Goal: Information Seeking & Learning: Learn about a topic

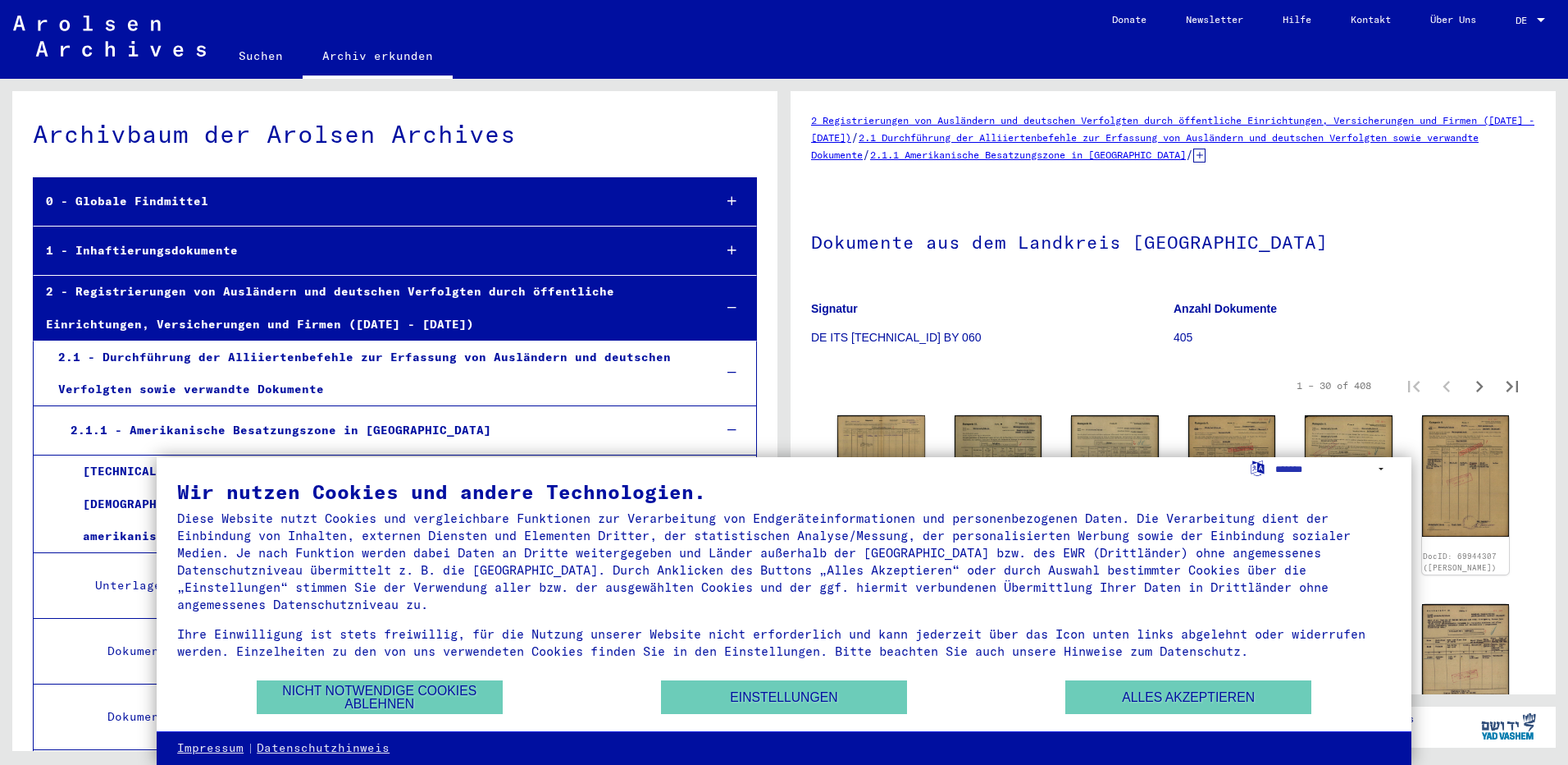
scroll to position [733, 0]
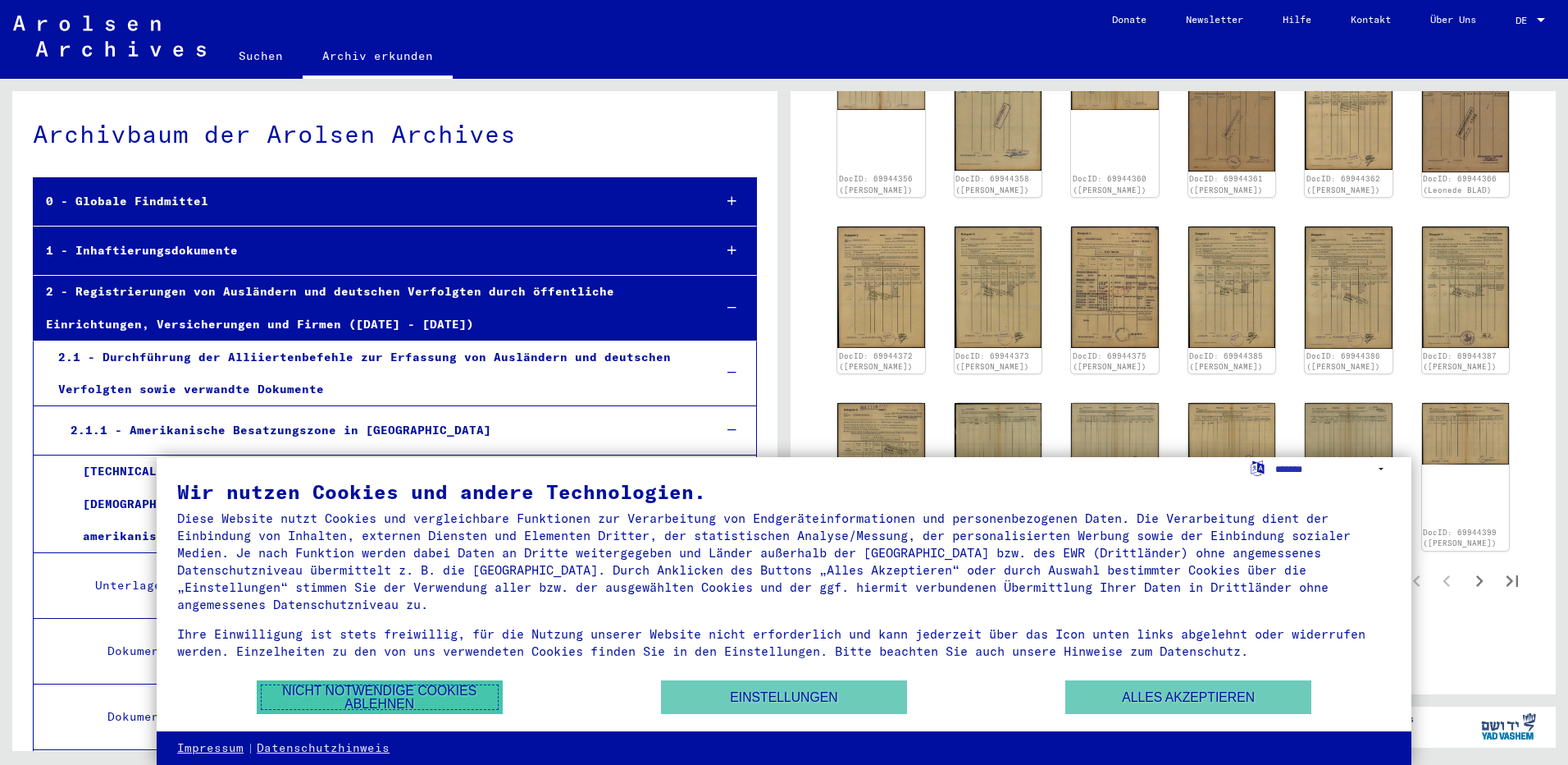
click at [468, 698] on button "Nicht notwendige Cookies ablehnen" at bounding box center [380, 697] width 247 height 33
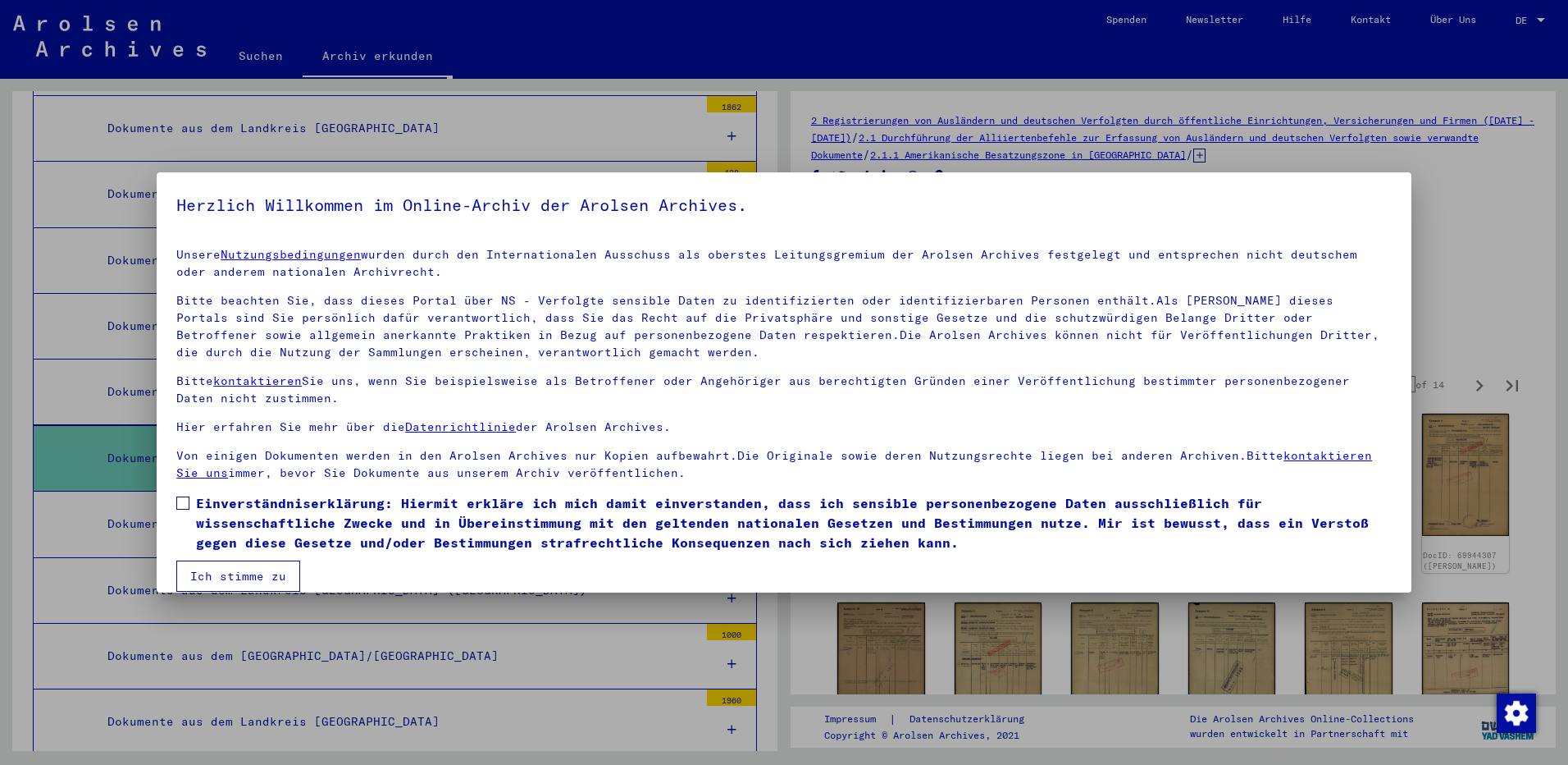
scroll to position [18, 0]
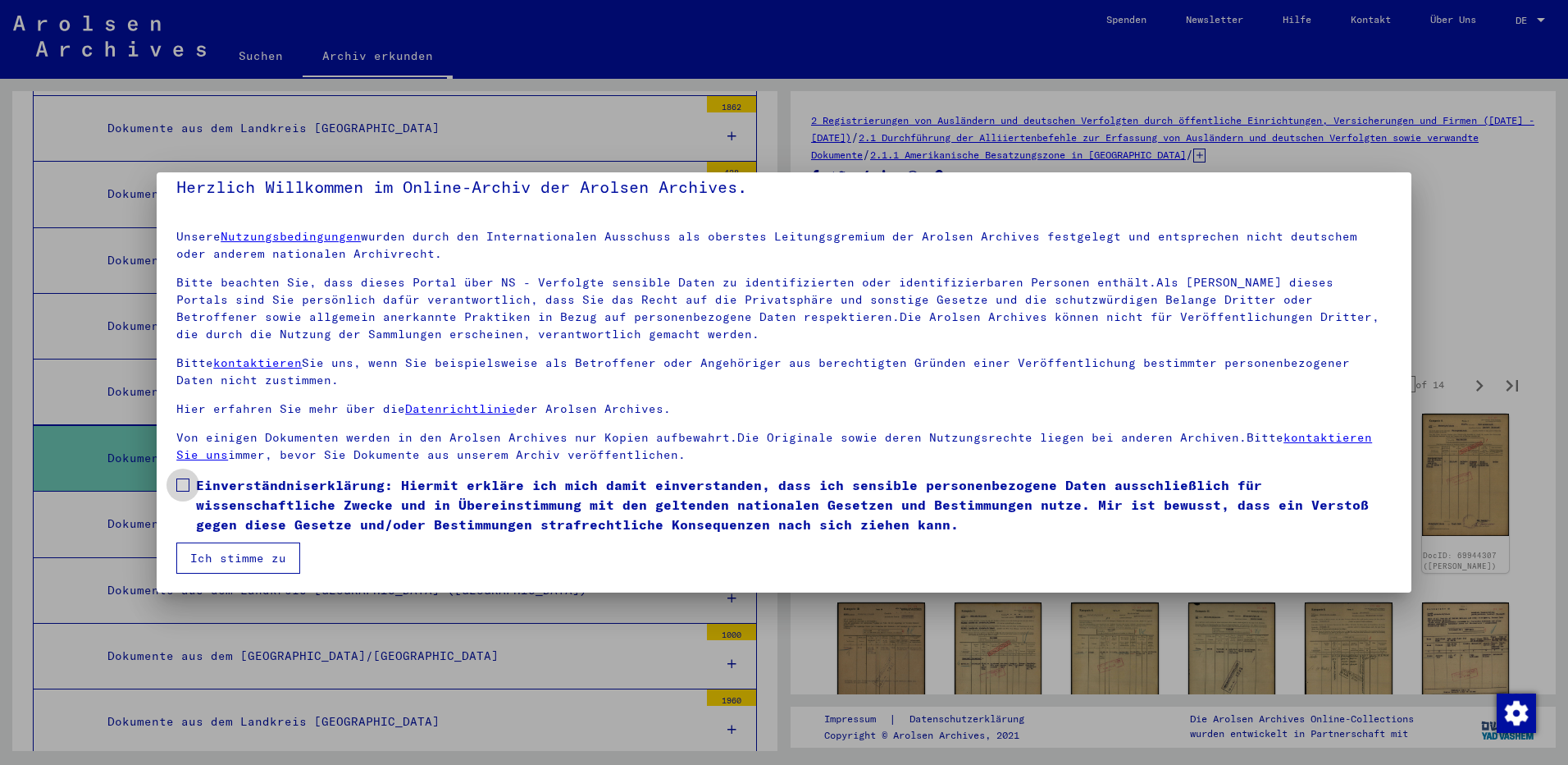
click at [197, 487] on span "Einverständniserklärung: Hiermit erkläre ich mich damit einverstanden, dass ich…" at bounding box center [794, 505] width 1196 height 59
click at [259, 552] on button "Ich stimme zu" at bounding box center [238, 558] width 124 height 32
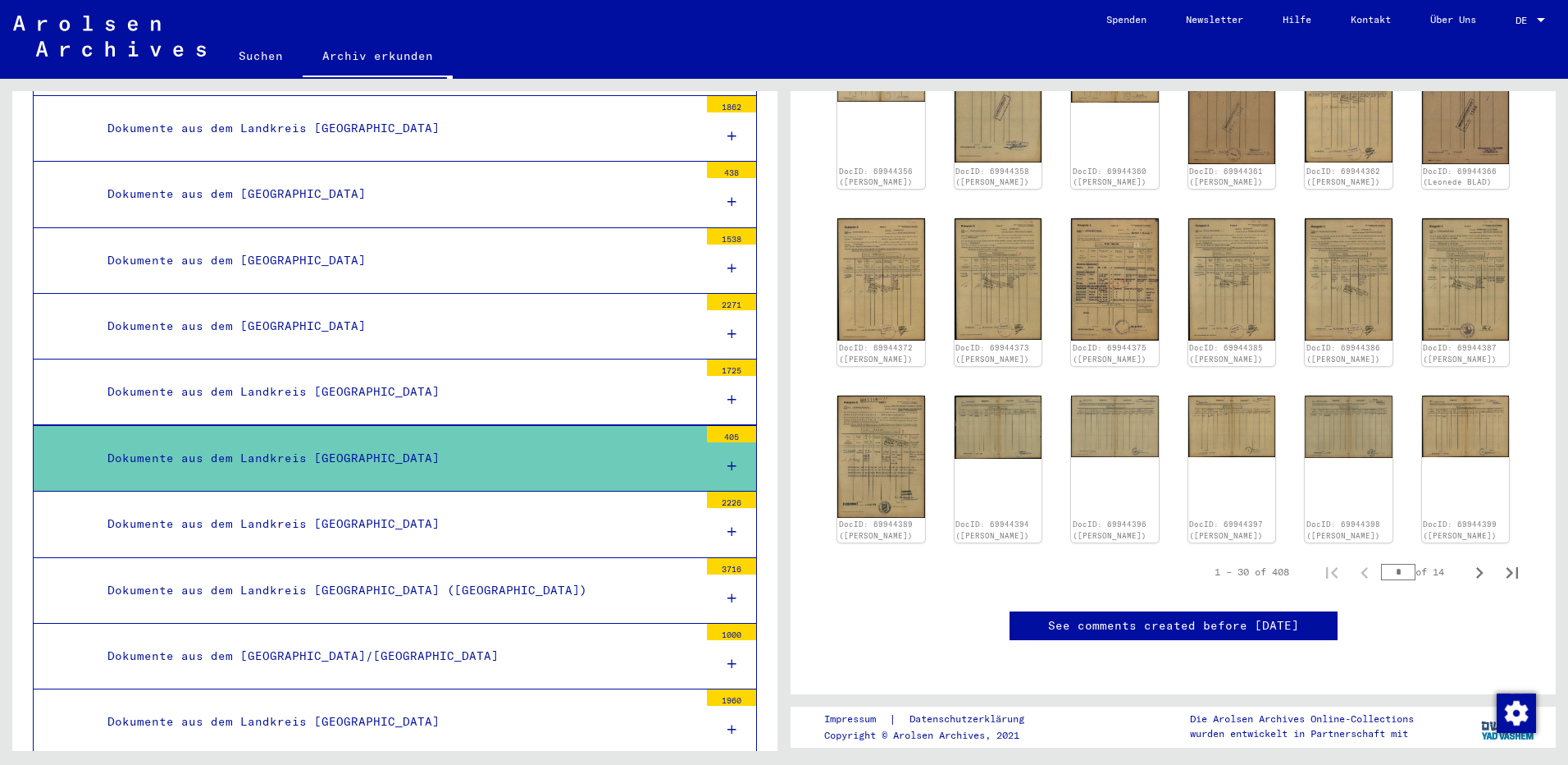
scroll to position [739, 0]
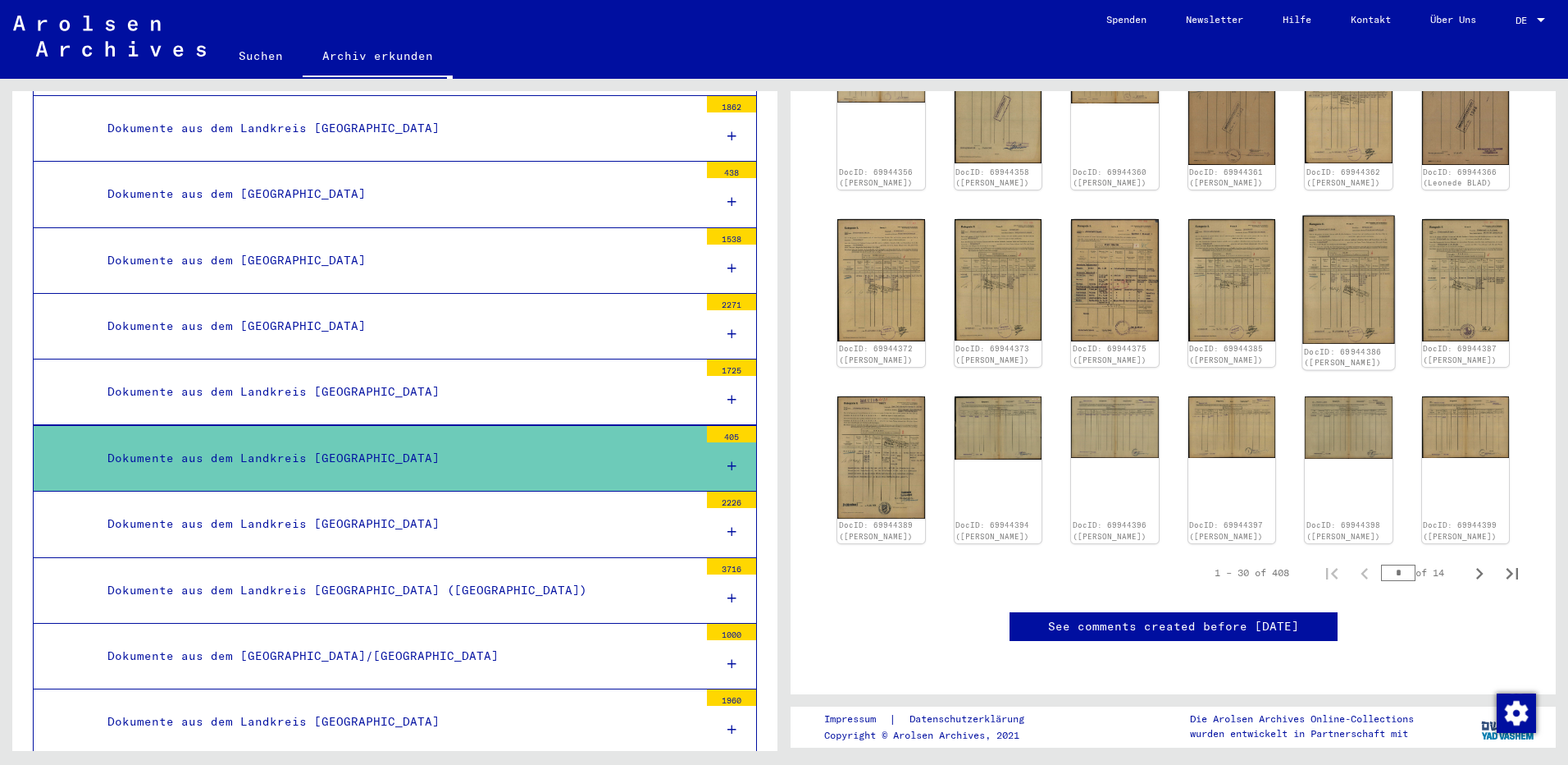
click at [1337, 281] on img at bounding box center [1348, 280] width 92 height 129
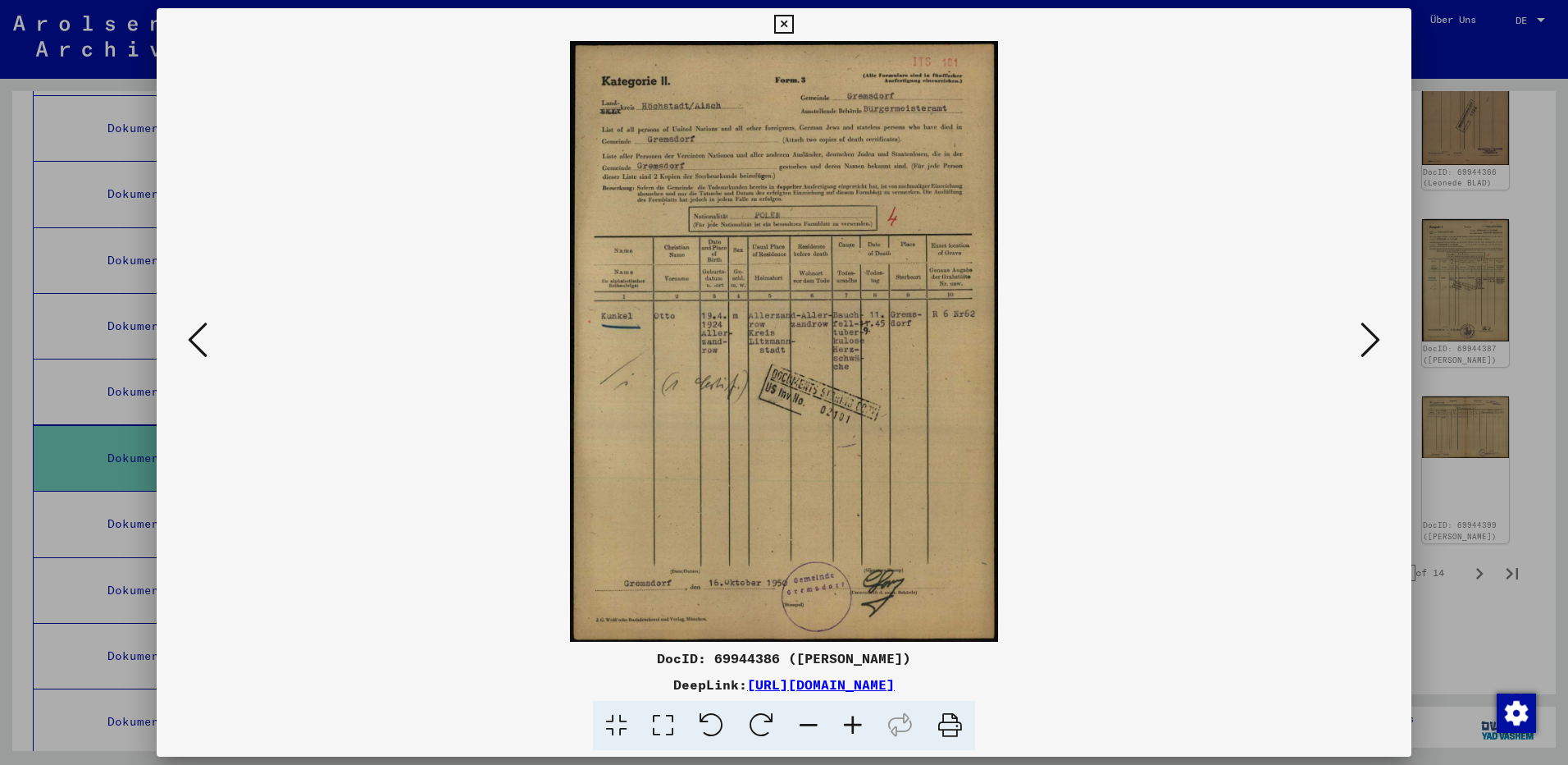
click at [1372, 336] on icon at bounding box center [1370, 339] width 19 height 39
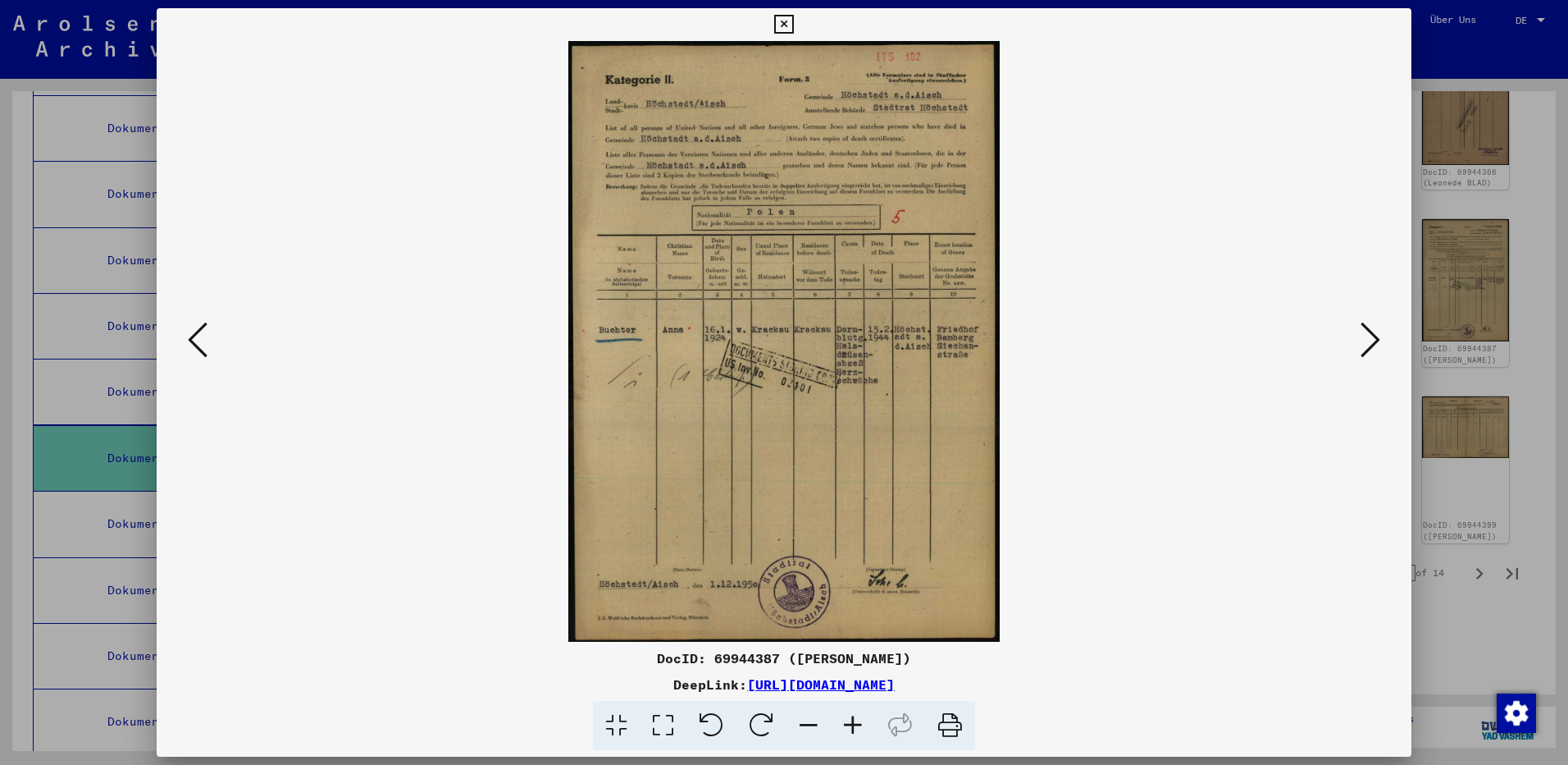
click at [1368, 334] on icon at bounding box center [1370, 339] width 19 height 39
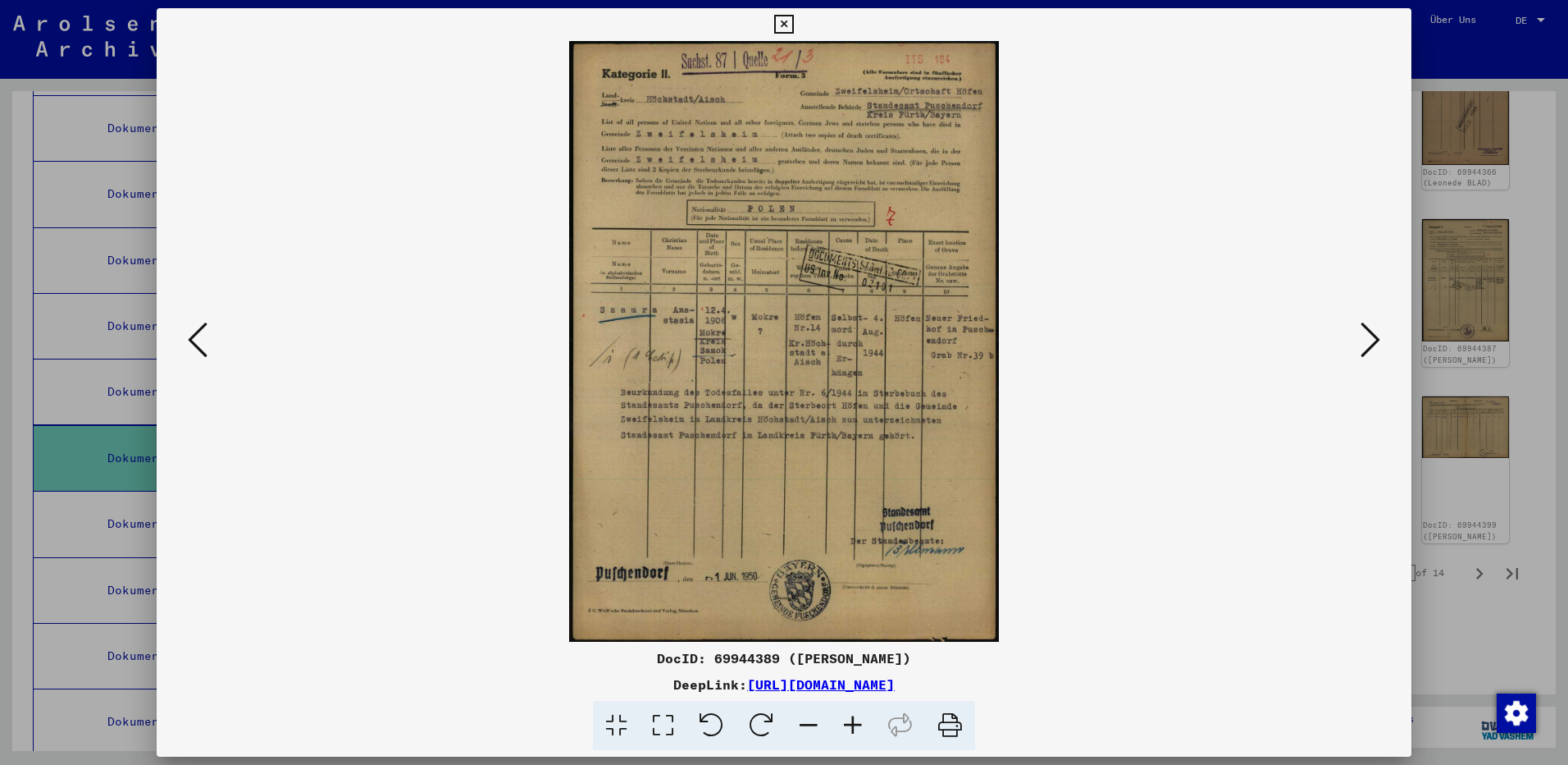
click at [1368, 334] on icon at bounding box center [1370, 339] width 19 height 39
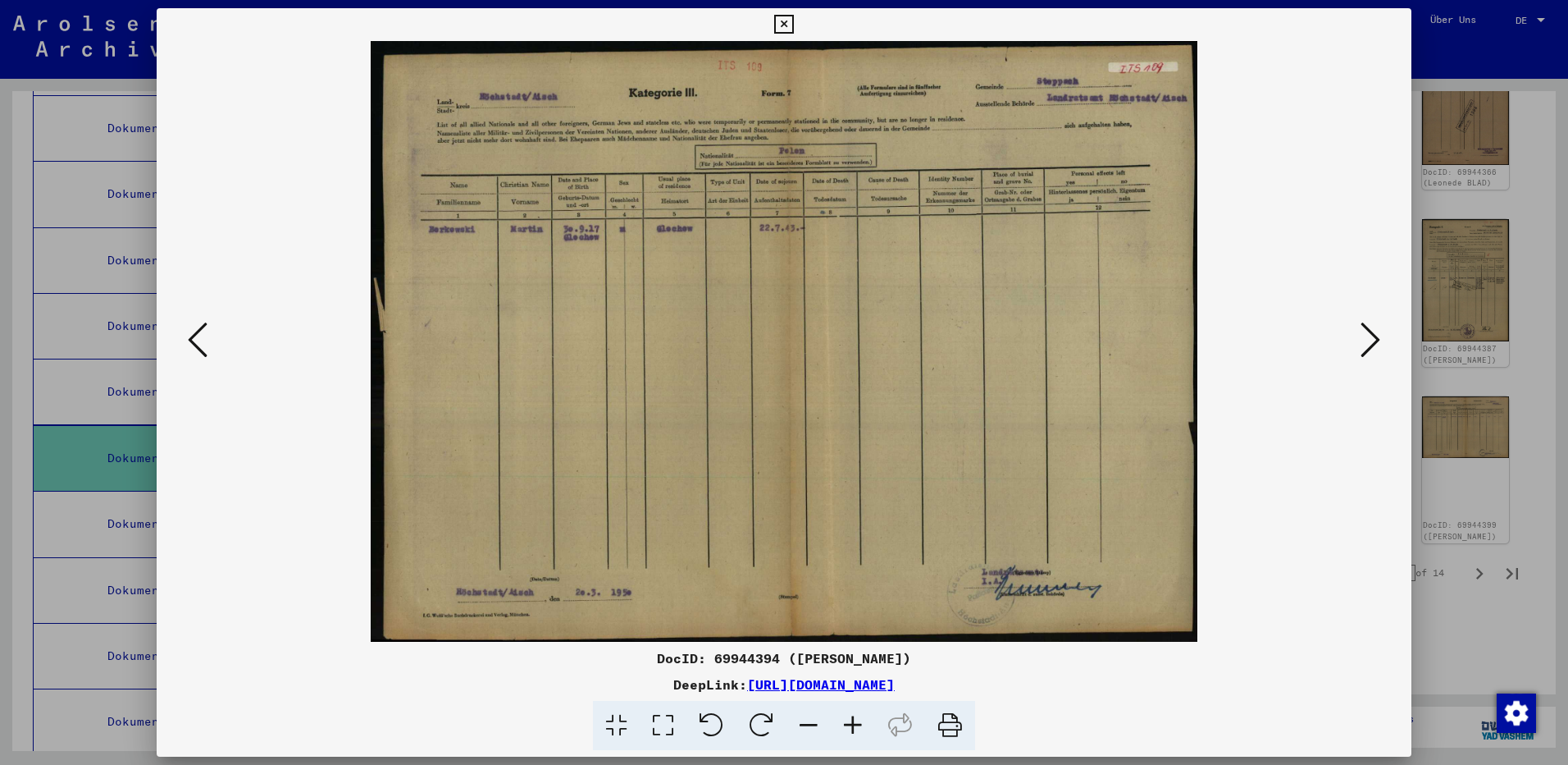
click at [1368, 334] on icon at bounding box center [1370, 339] width 19 height 39
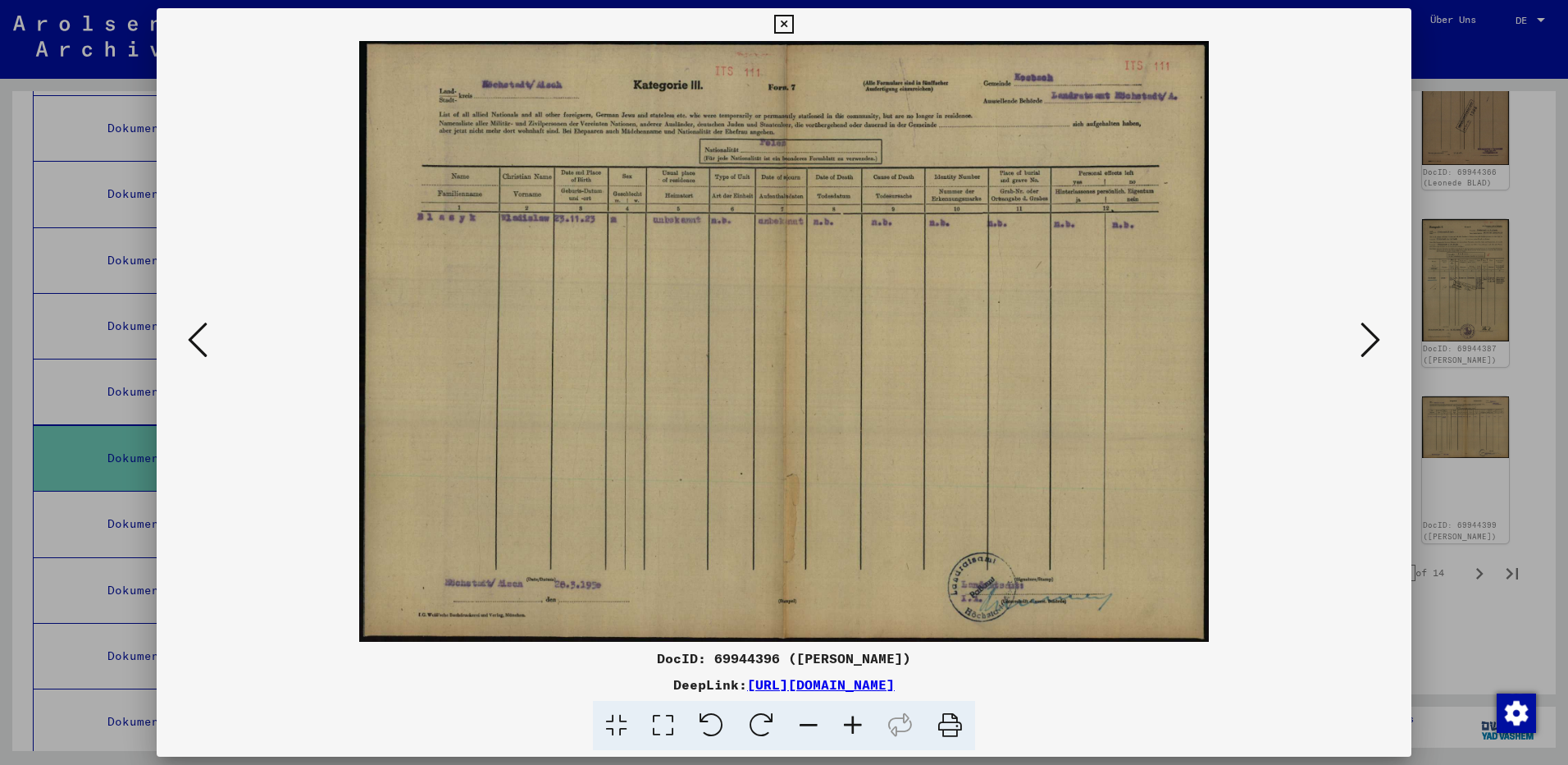
click at [1368, 334] on icon at bounding box center [1370, 339] width 19 height 39
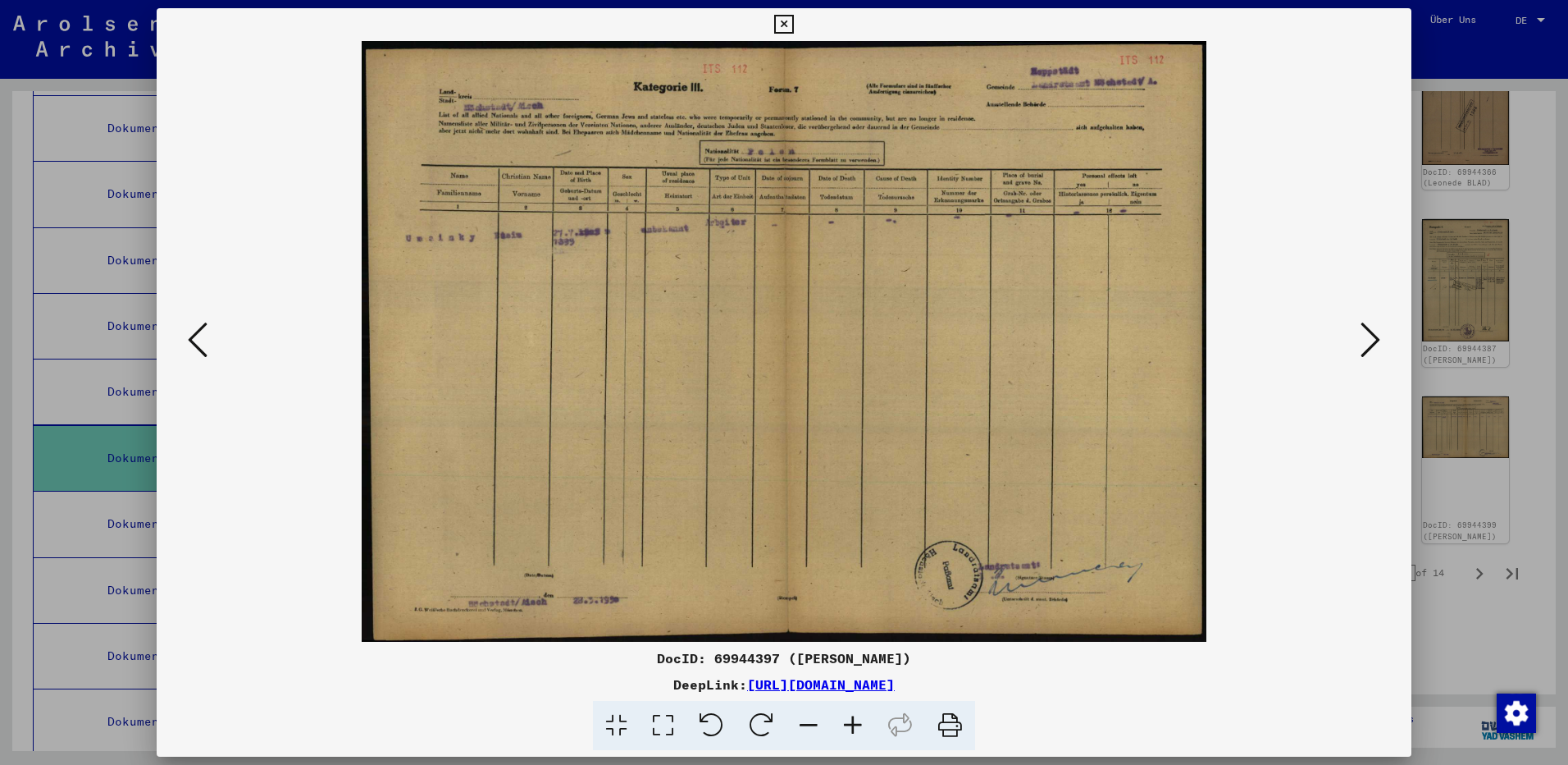
click at [1368, 334] on icon at bounding box center [1370, 339] width 19 height 39
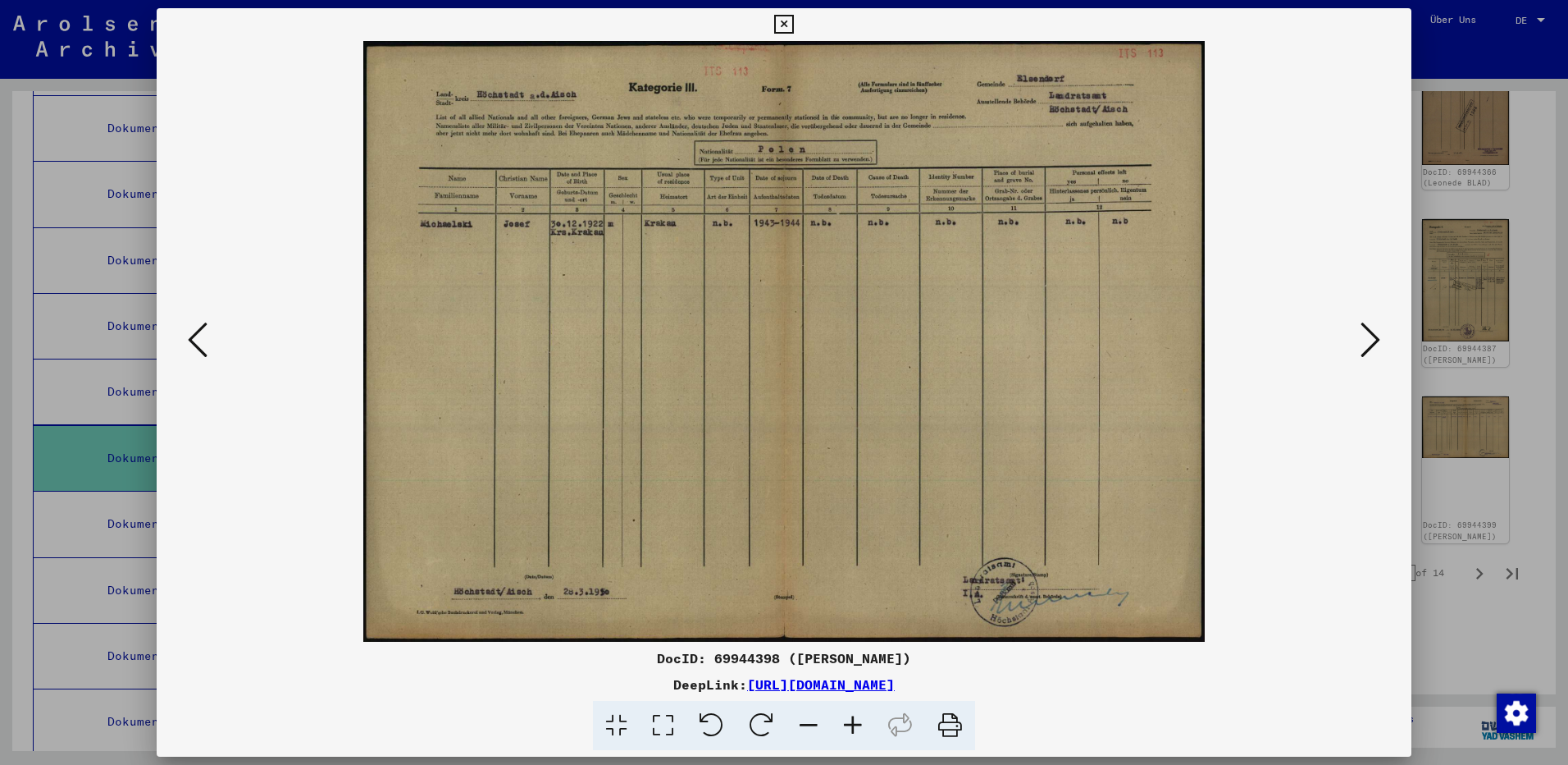
click at [1368, 334] on icon at bounding box center [1370, 339] width 19 height 39
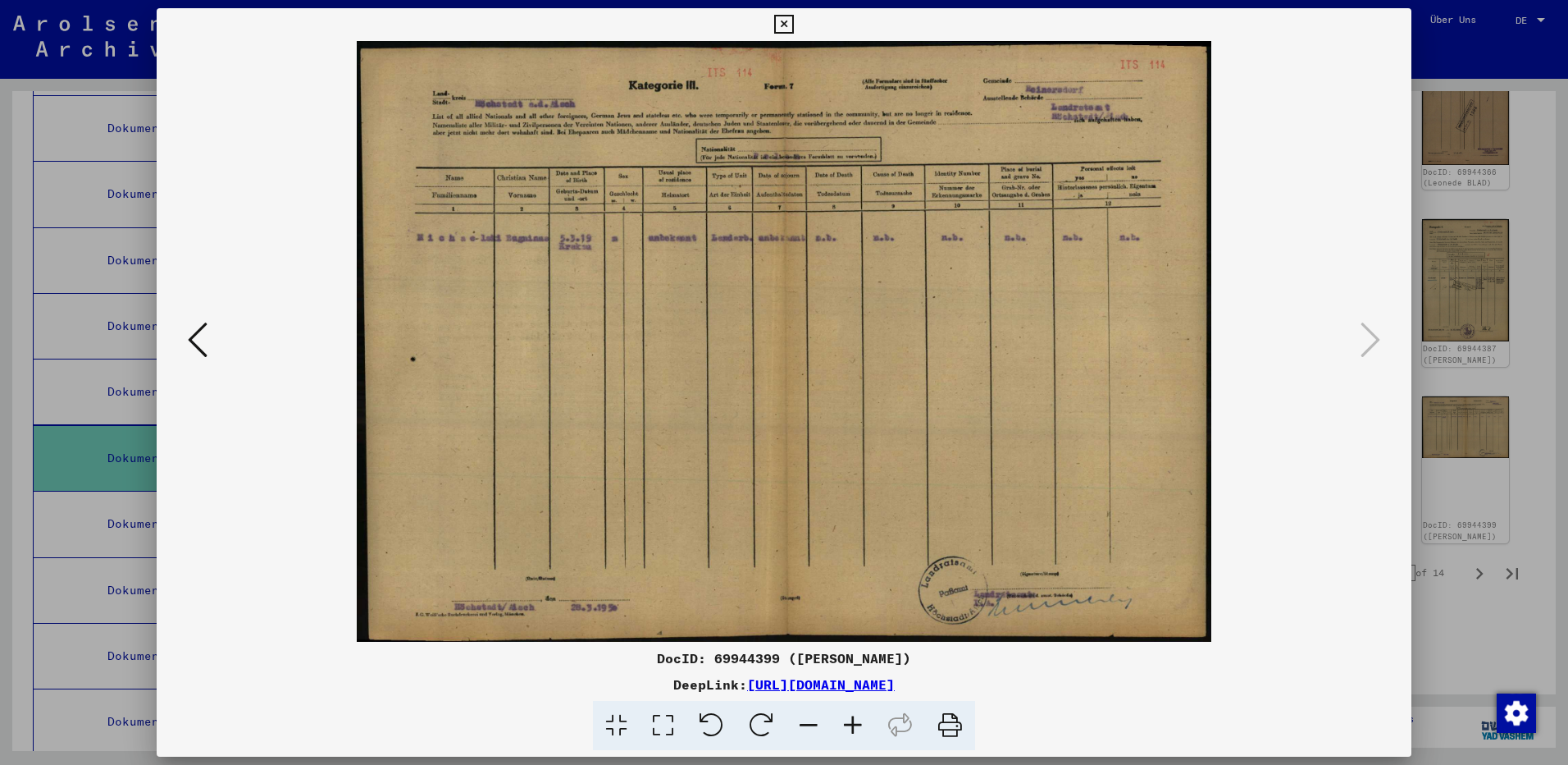
click at [790, 26] on icon at bounding box center [784, 24] width 19 height 19
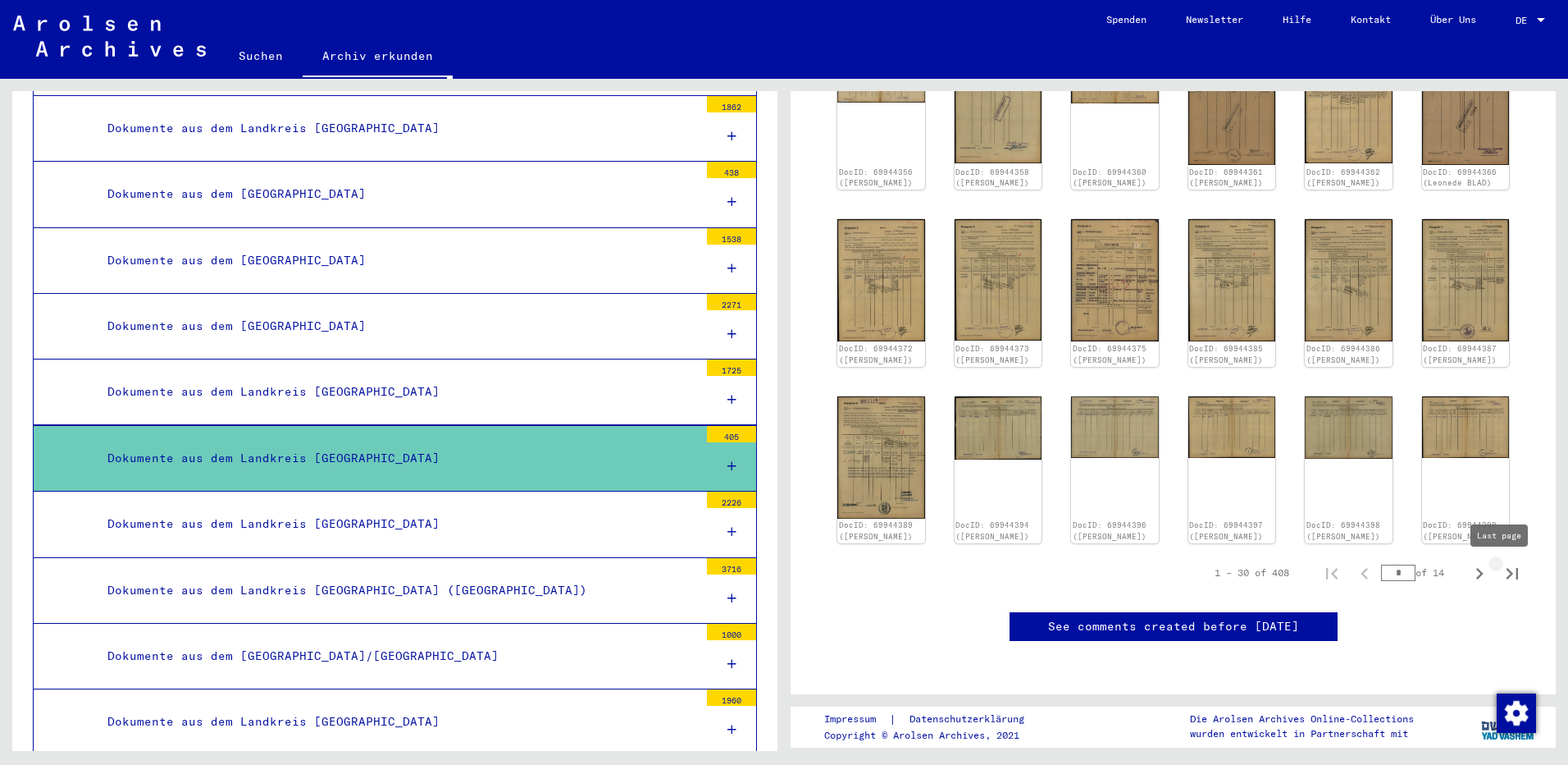
click at [1501, 576] on icon "Last page" at bounding box center [1512, 573] width 23 height 23
type input "**"
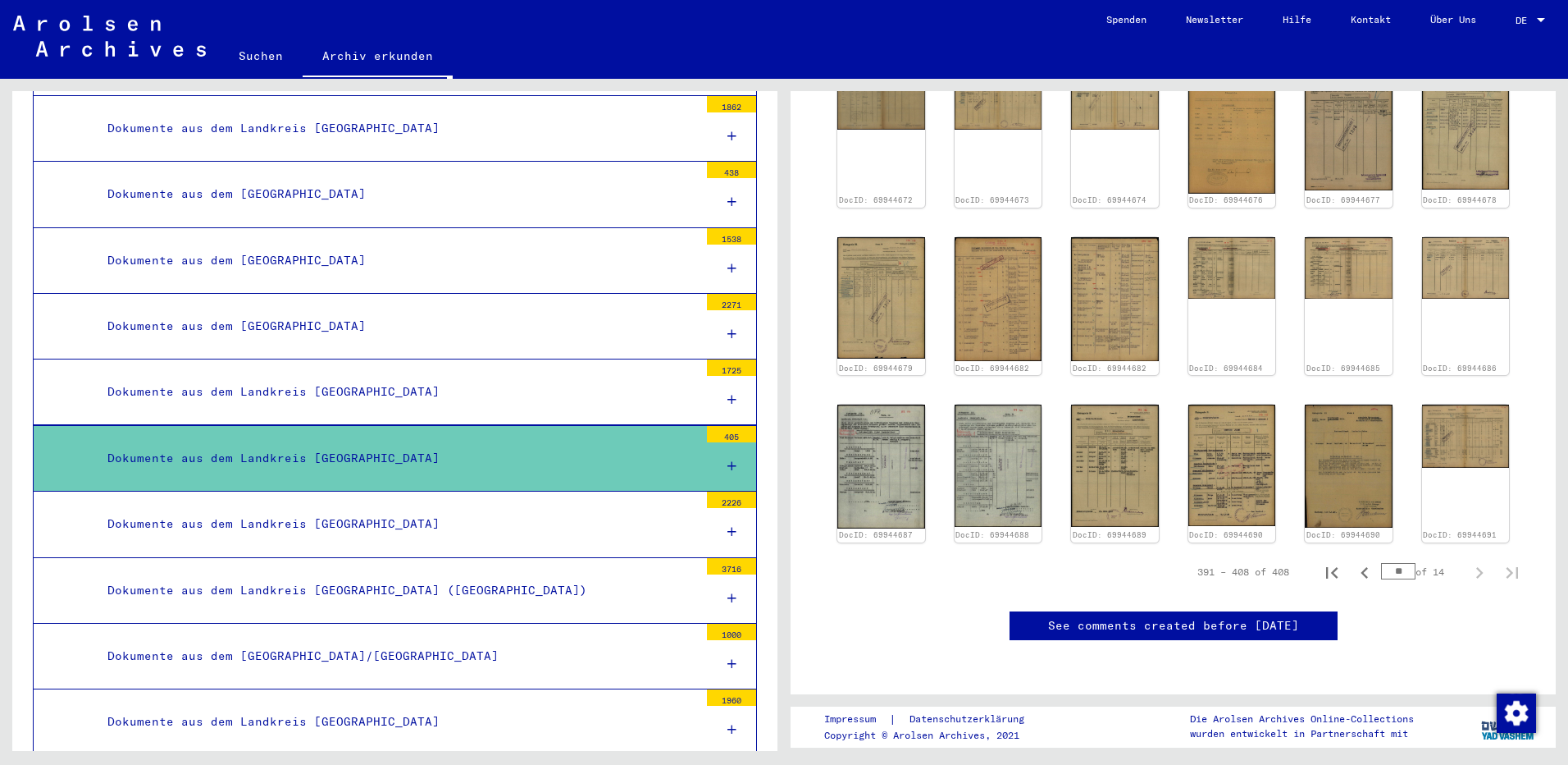
scroll to position [860, 0]
